Goal: Obtain resource: Download file/media

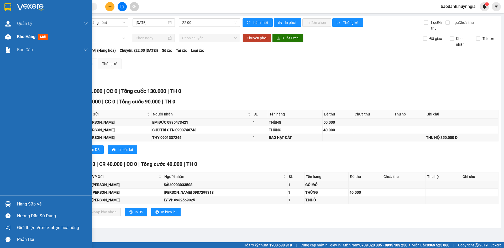
click at [25, 38] on span "Kho hàng" at bounding box center [26, 36] width 18 height 5
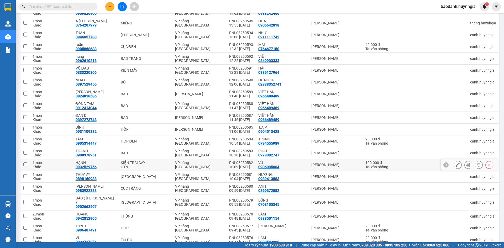
scroll to position [693, 0]
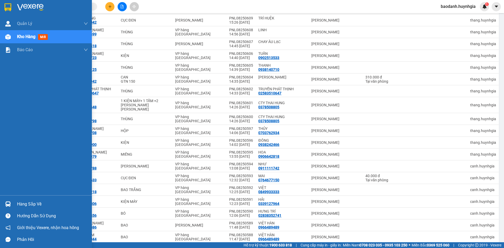
click at [22, 205] on div "Hàng sắp về" at bounding box center [52, 204] width 71 height 8
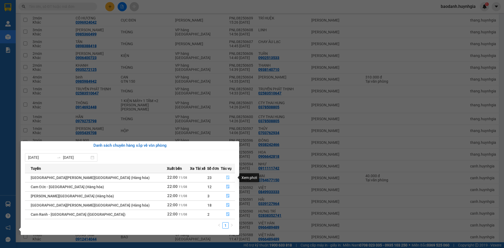
click at [226, 179] on icon "file-done" at bounding box center [228, 178] width 4 height 4
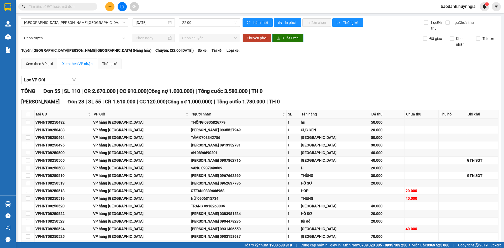
click at [282, 38] on span "Xuất Excel" at bounding box center [290, 38] width 17 height 6
